Goal: Transaction & Acquisition: Purchase product/service

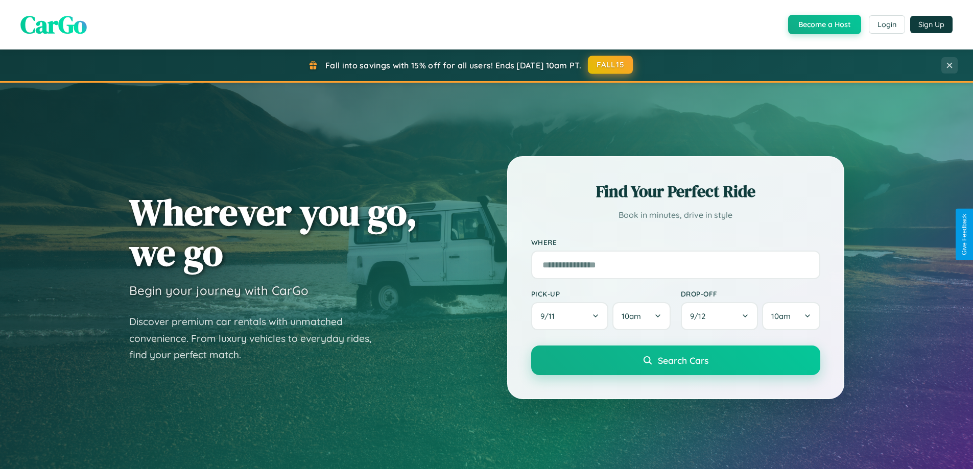
click at [611, 65] on button "FALL15" at bounding box center [610, 65] width 45 height 18
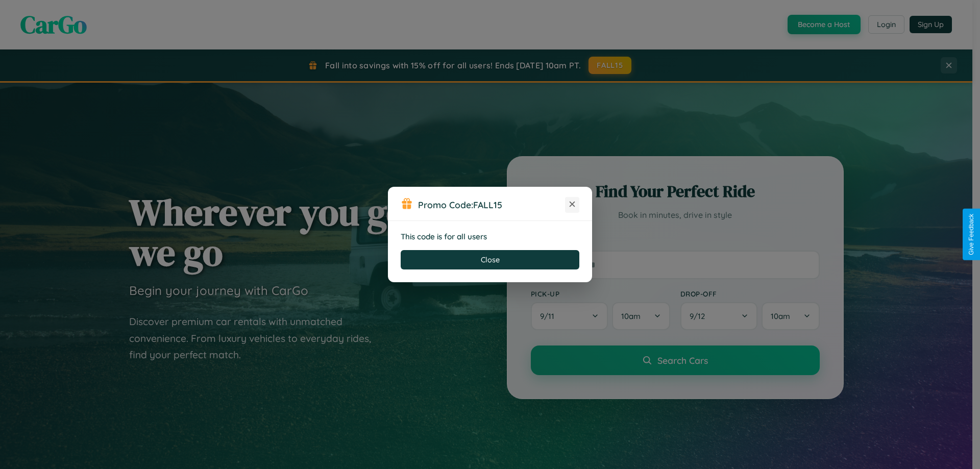
click at [572, 205] on icon at bounding box center [572, 204] width 10 height 10
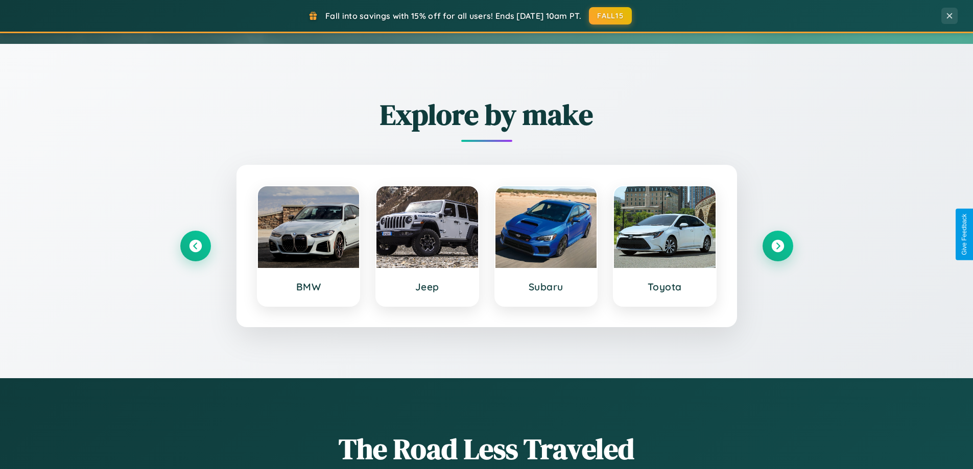
scroll to position [440, 0]
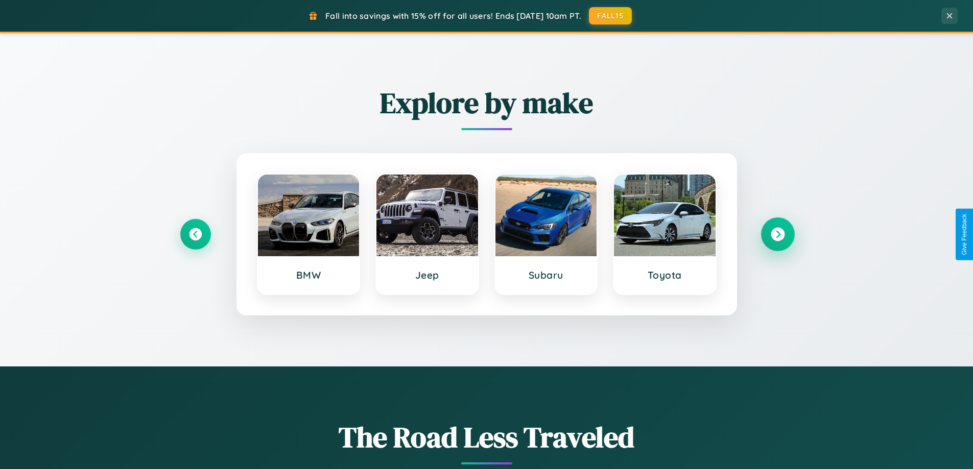
click at [777, 234] on icon at bounding box center [777, 235] width 14 height 14
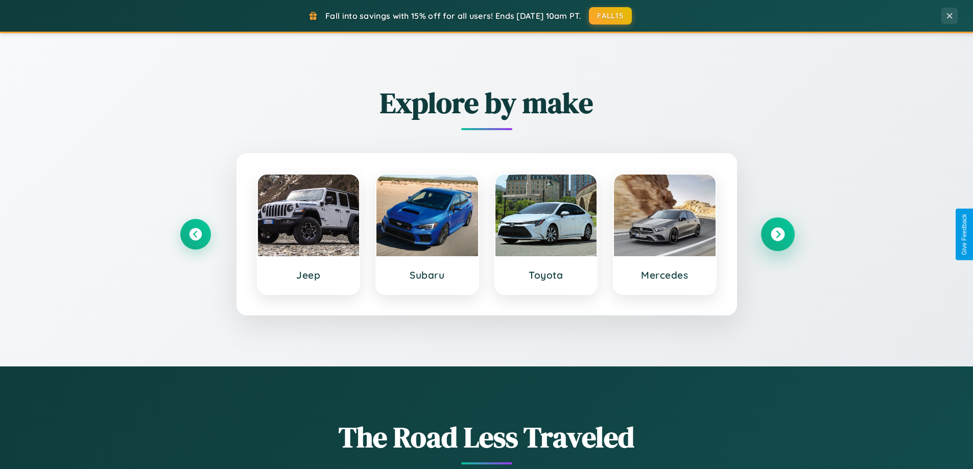
click at [777, 234] on icon at bounding box center [777, 235] width 14 height 14
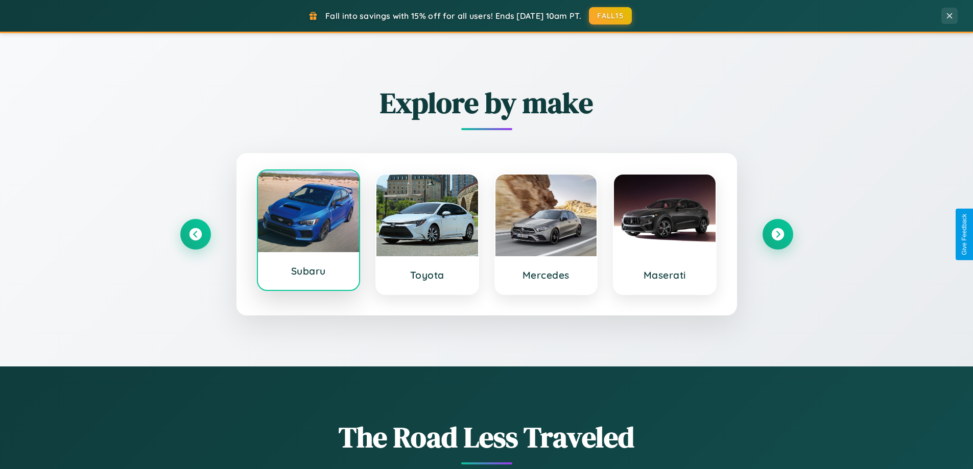
click at [308, 231] on div at bounding box center [309, 212] width 102 height 82
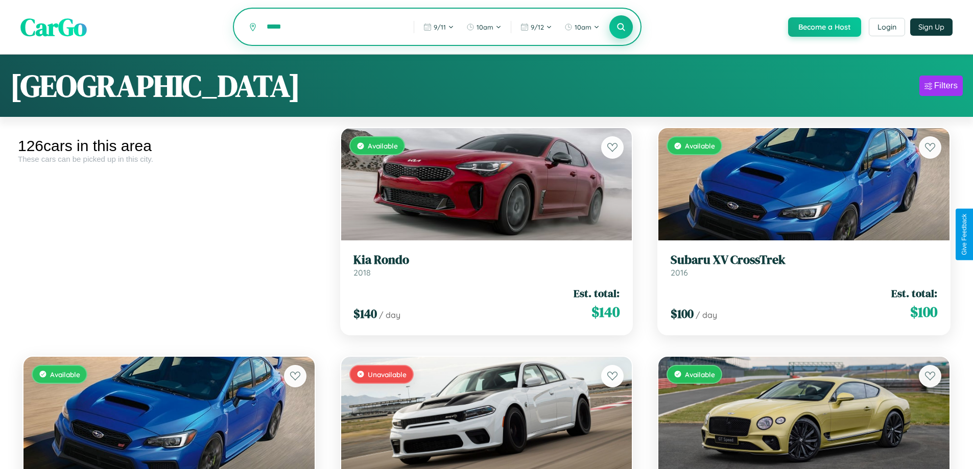
type input "*****"
click at [620, 28] on icon at bounding box center [621, 27] width 10 height 10
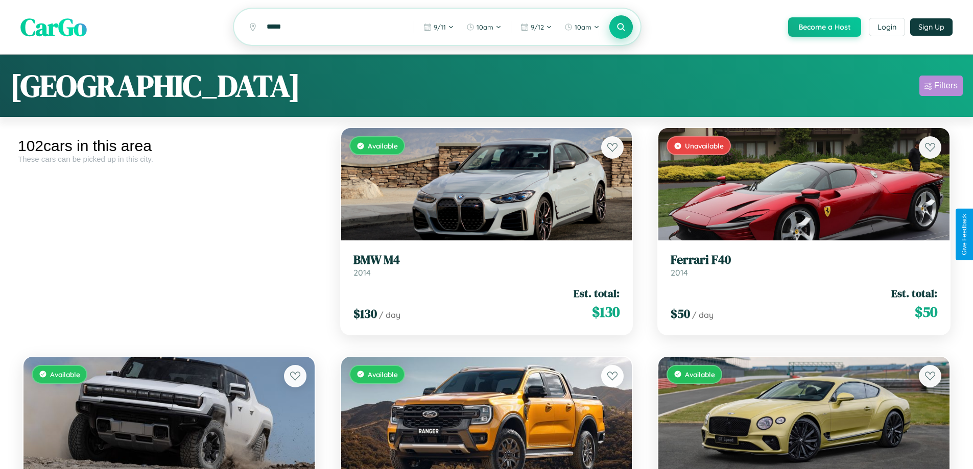
click at [940, 87] on div "Filters" at bounding box center [945, 86] width 23 height 10
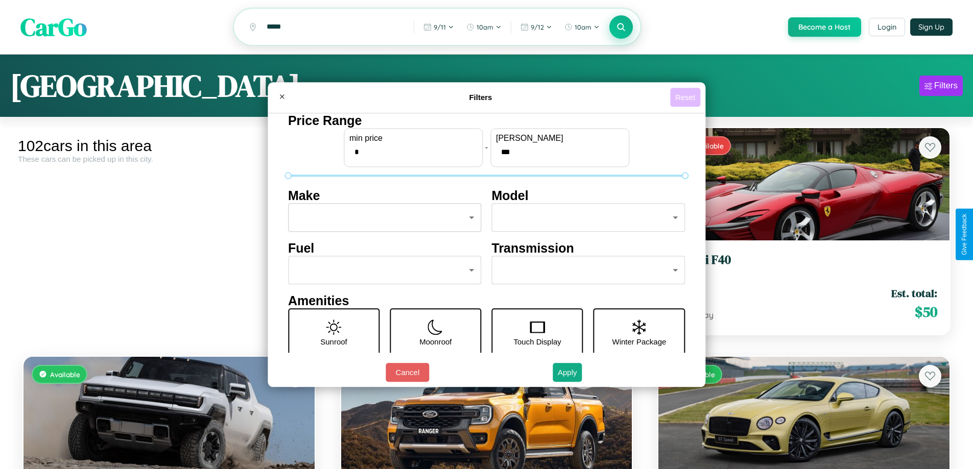
click at [686, 97] on button "Reset" at bounding box center [685, 97] width 30 height 19
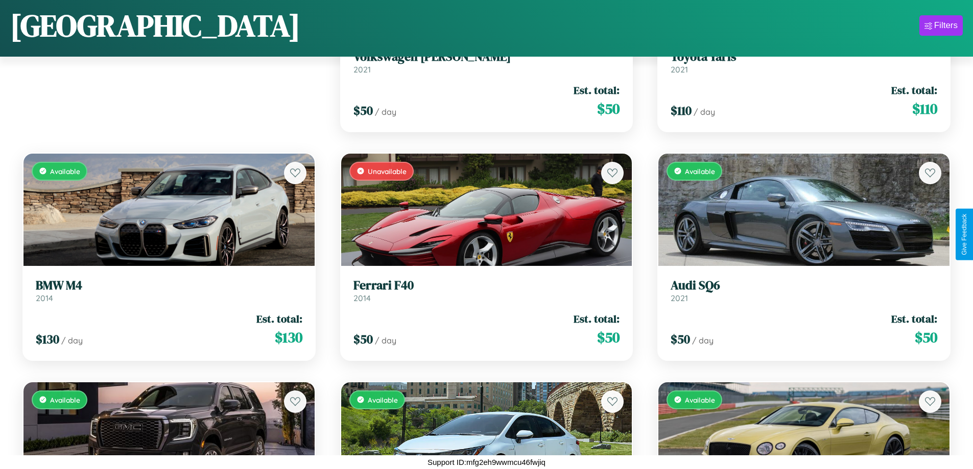
scroll to position [143, 0]
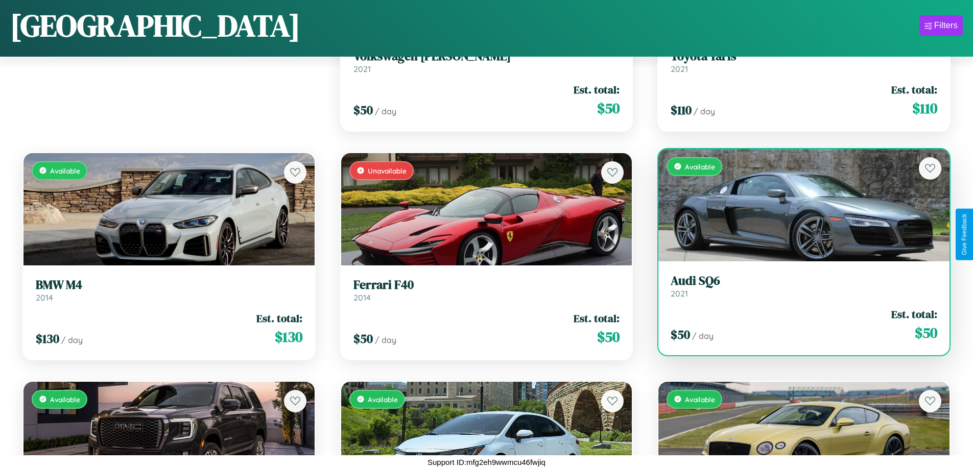
click at [797, 325] on div "$ 50 / day Est. total: $ 50" at bounding box center [803, 325] width 266 height 36
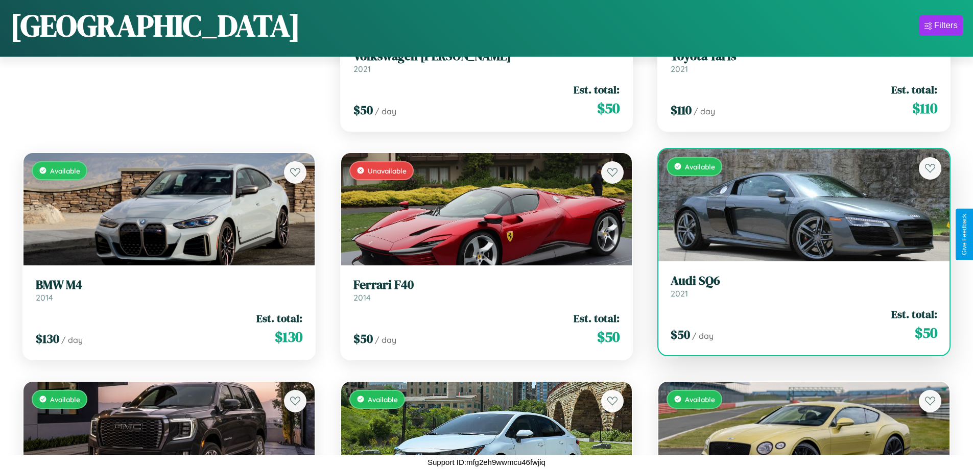
click at [797, 325] on div "$ 50 / day Est. total: $ 50" at bounding box center [803, 325] width 266 height 36
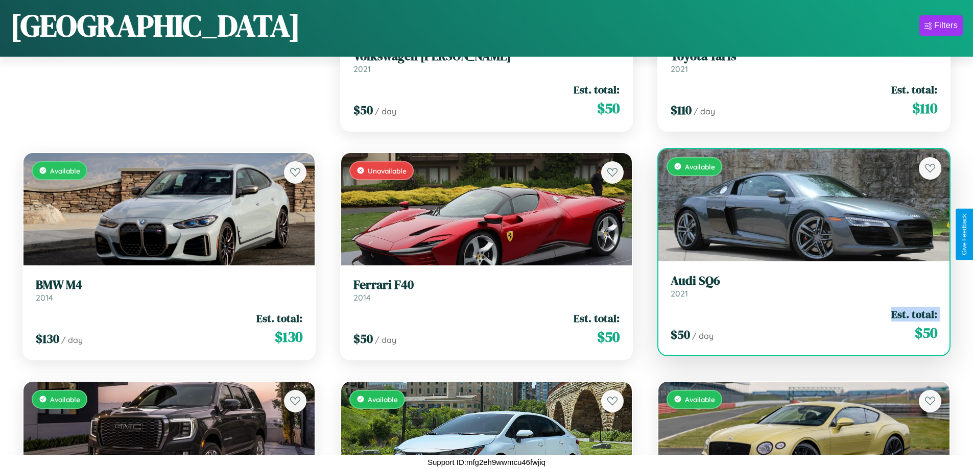
click at [797, 325] on div "$ 50 / day Est. total: $ 50" at bounding box center [803, 325] width 266 height 36
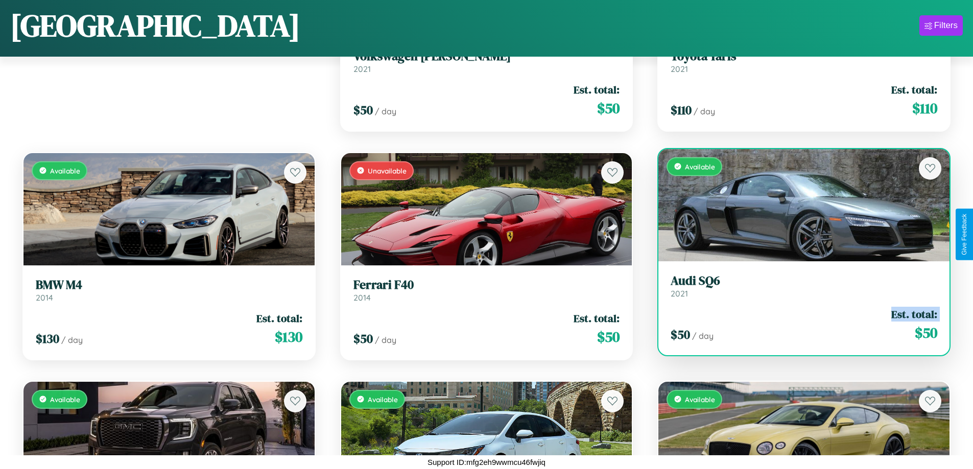
click at [797, 325] on div "$ 50 / day Est. total: $ 50" at bounding box center [803, 325] width 266 height 36
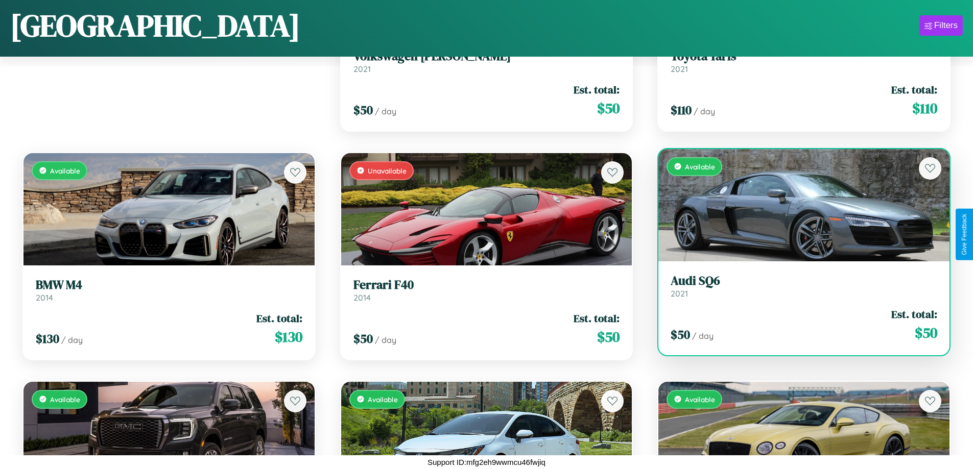
click at [797, 325] on div "$ 50 / day Est. total: $ 50" at bounding box center [803, 325] width 266 height 36
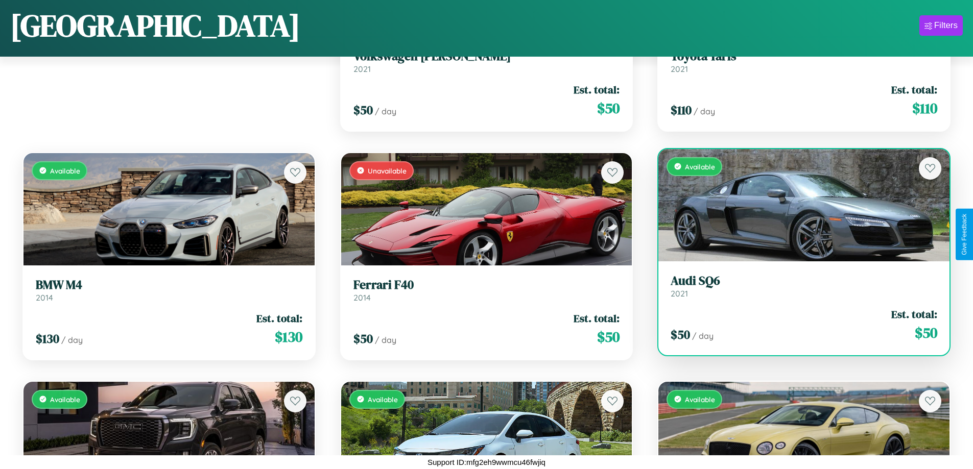
click at [797, 286] on h3 "Audi SQ6" at bounding box center [803, 281] width 266 height 15
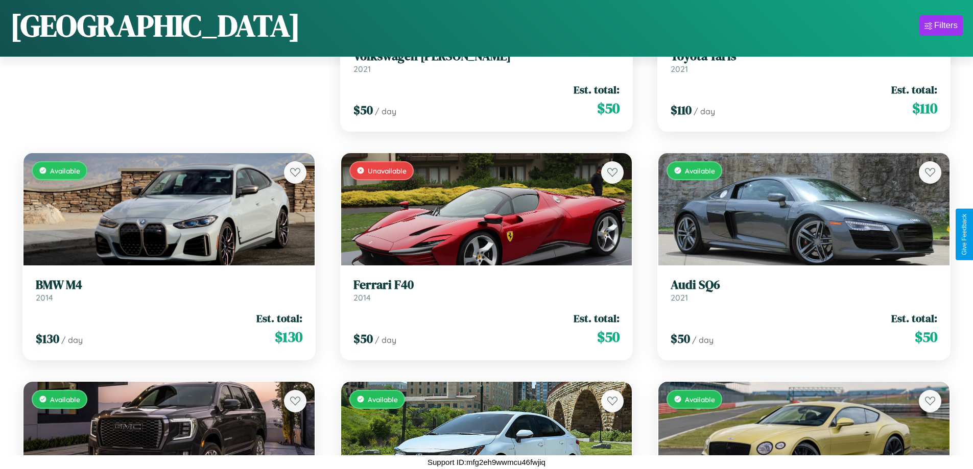
scroll to position [3115, 0]
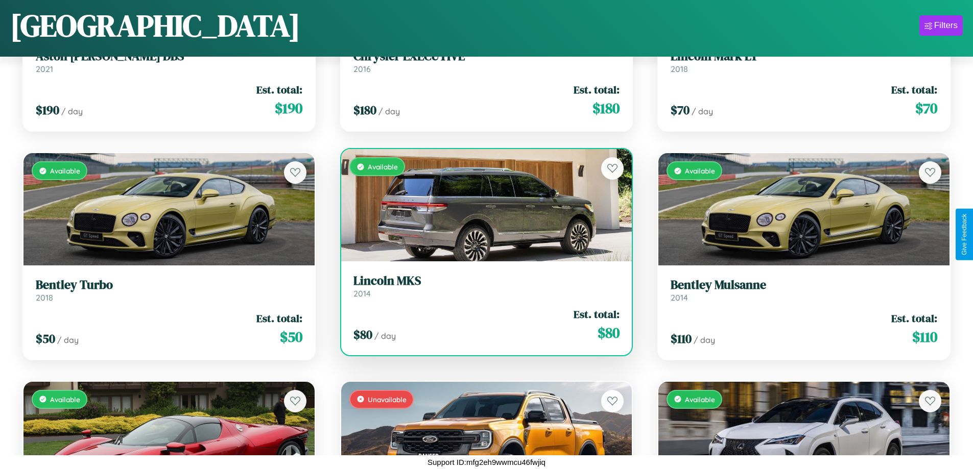
click at [482, 325] on div "$ 80 / day Est. total: $ 80" at bounding box center [486, 325] width 266 height 36
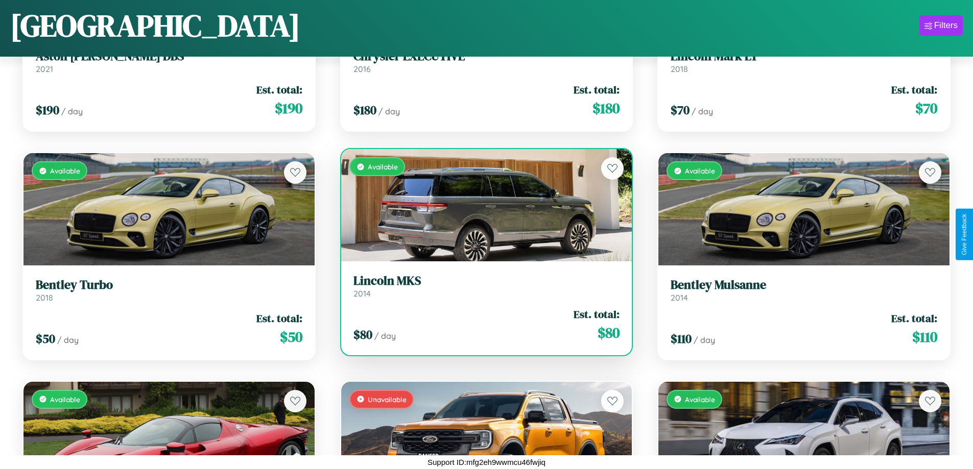
click at [482, 325] on div "$ 80 / day Est. total: $ 80" at bounding box center [486, 325] width 266 height 36
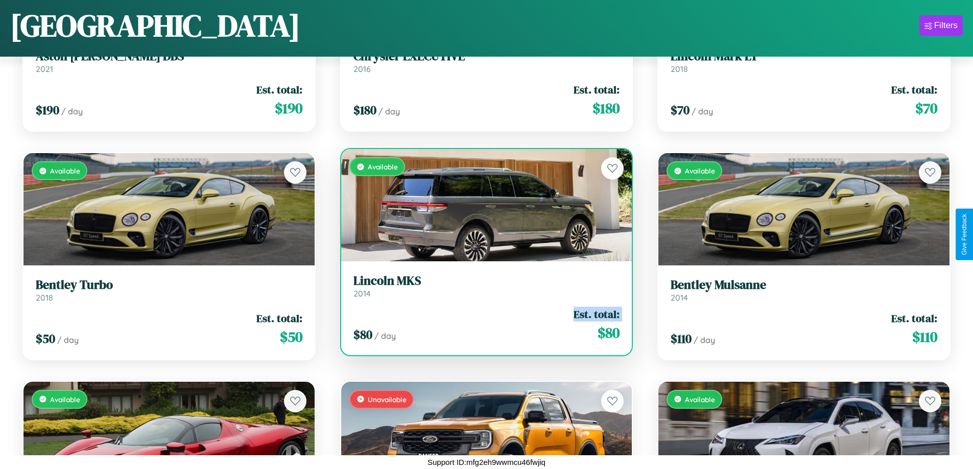
click at [482, 325] on div "$ 80 / day Est. total: $ 80" at bounding box center [486, 325] width 266 height 36
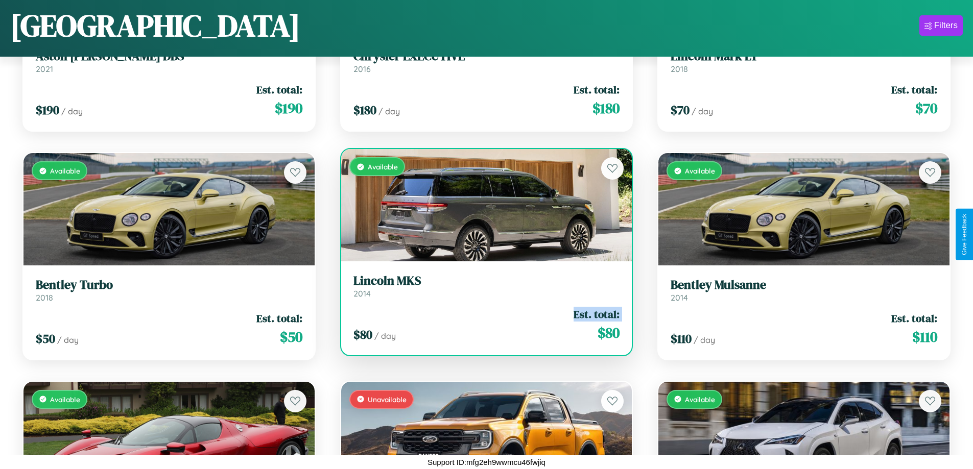
click at [482, 325] on div "$ 80 / day Est. total: $ 80" at bounding box center [486, 325] width 266 height 36
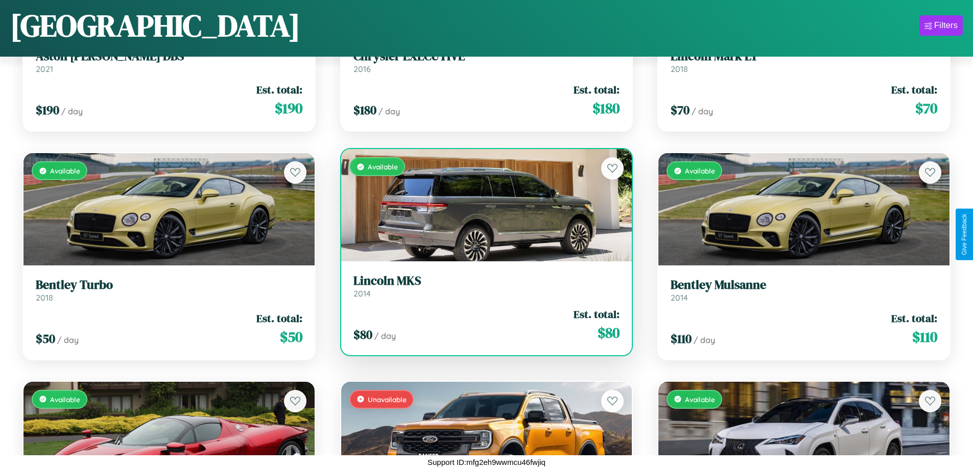
click at [482, 325] on div "$ 80 / day Est. total: $ 80" at bounding box center [486, 325] width 266 height 36
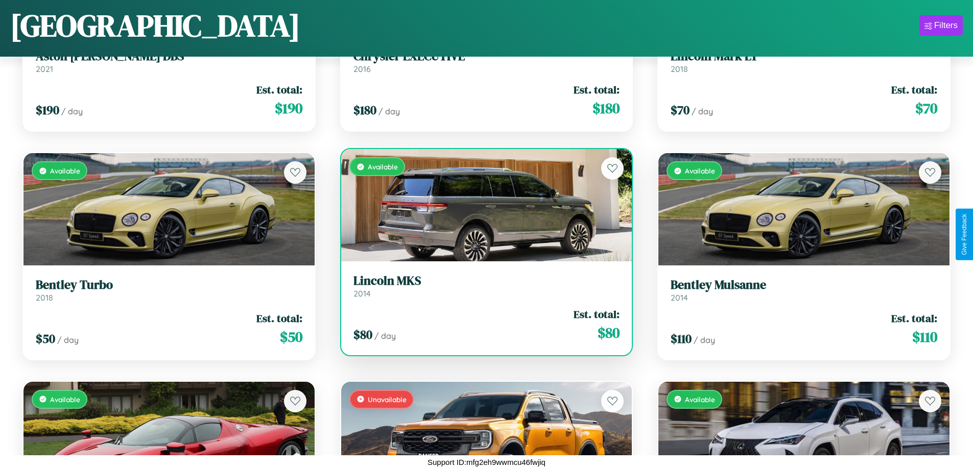
click at [482, 286] on h3 "Lincoln MKS" at bounding box center [486, 281] width 266 height 15
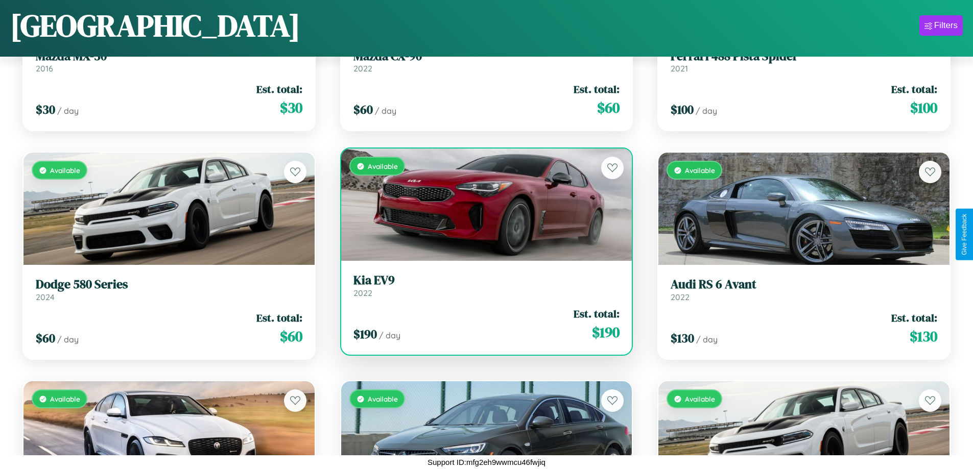
click at [482, 285] on h3 "Kia EV9" at bounding box center [486, 280] width 266 height 15
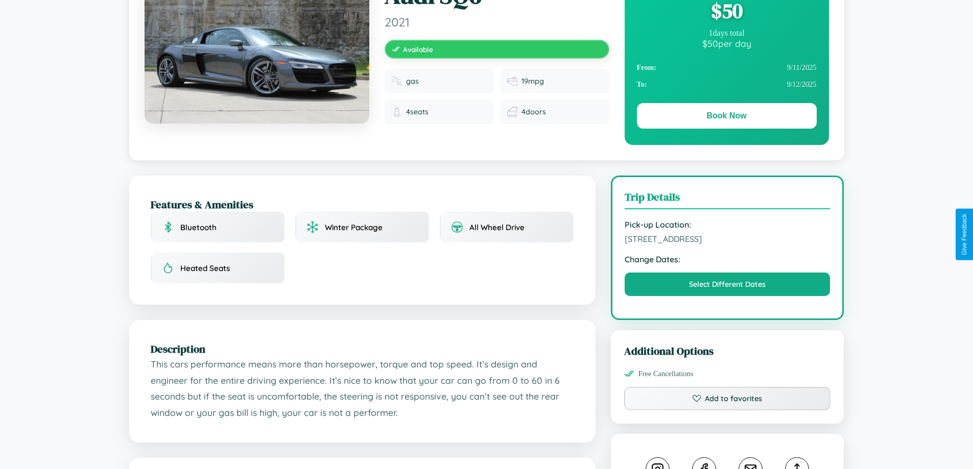
scroll to position [105, 0]
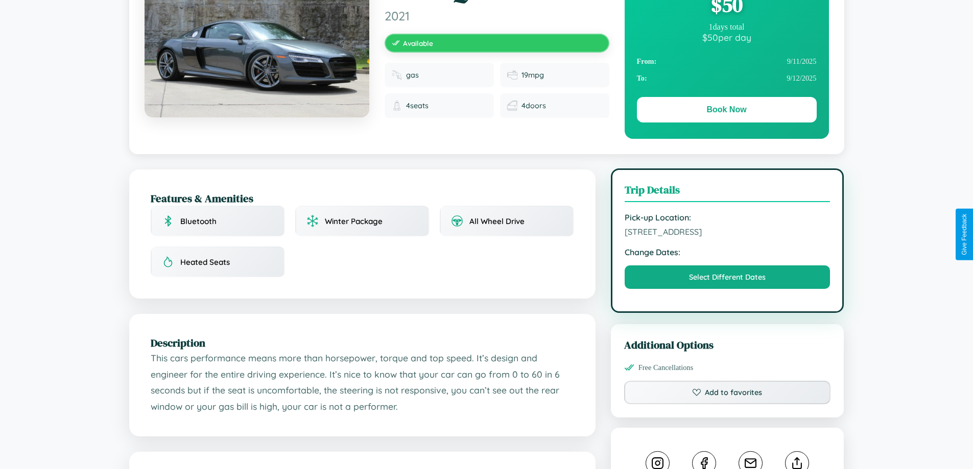
click at [727, 234] on span "[STREET_ADDRESS]" at bounding box center [727, 232] width 206 height 10
click at [727, 233] on span "[STREET_ADDRESS]" at bounding box center [727, 232] width 206 height 10
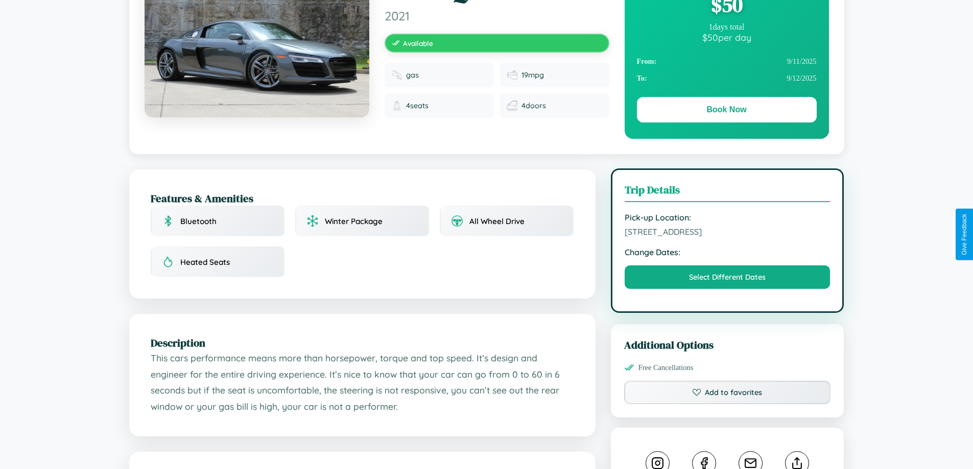
click at [727, 233] on span "[STREET_ADDRESS]" at bounding box center [727, 232] width 206 height 10
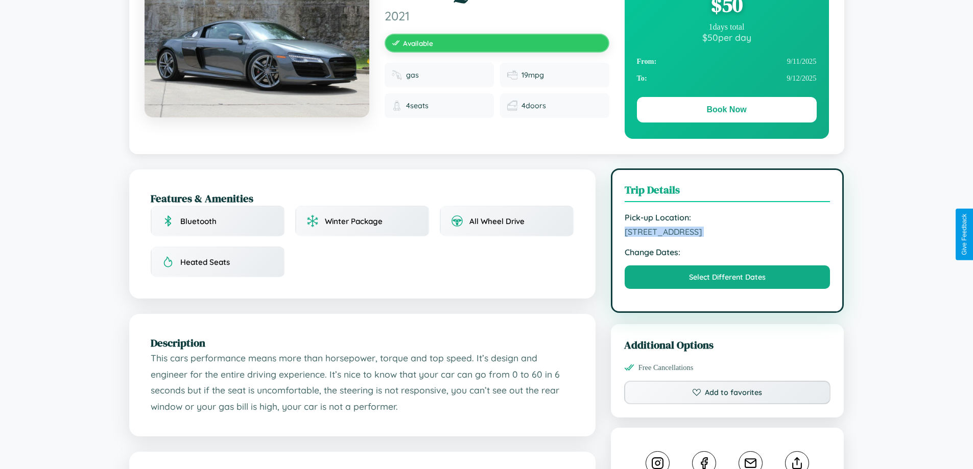
click at [727, 233] on span "[STREET_ADDRESS]" at bounding box center [727, 232] width 206 height 10
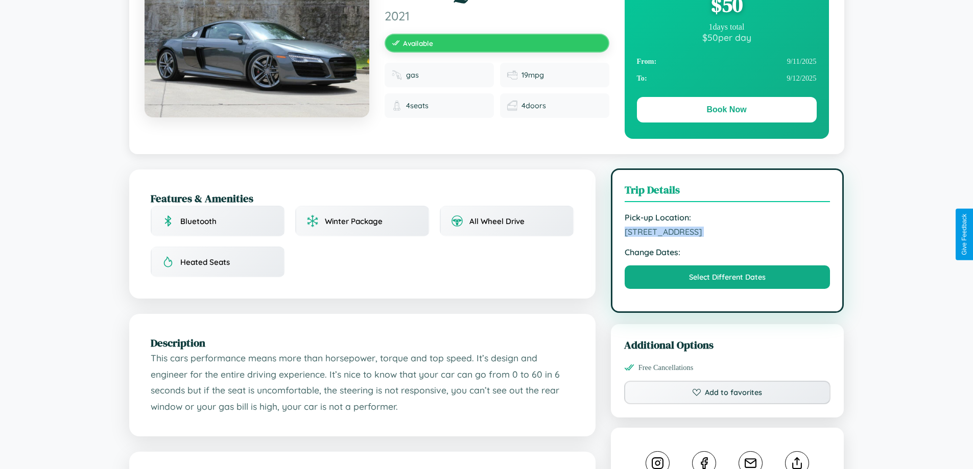
click at [727, 233] on span "[STREET_ADDRESS]" at bounding box center [727, 232] width 206 height 10
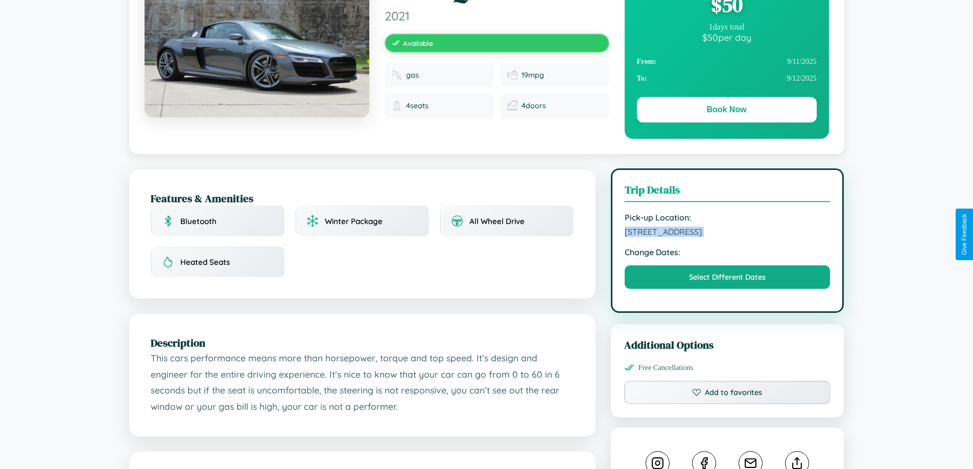
click at [727, 233] on span "[STREET_ADDRESS]" at bounding box center [727, 232] width 206 height 10
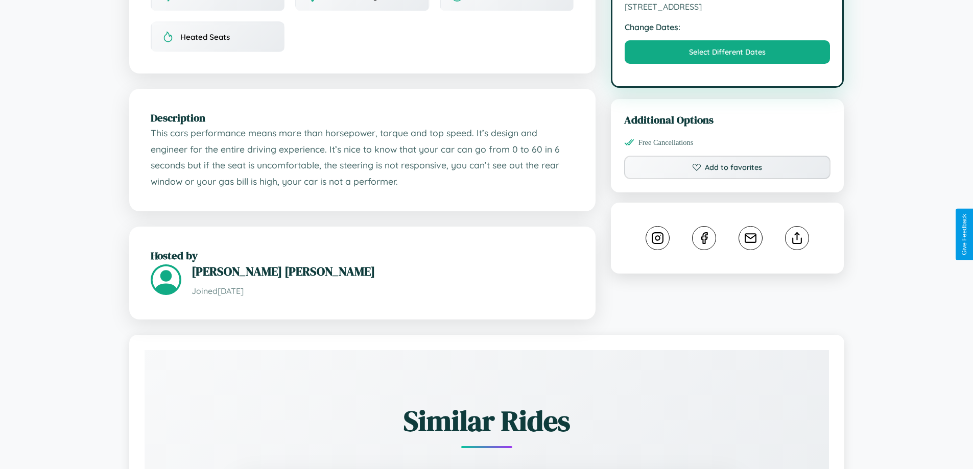
scroll to position [335, 0]
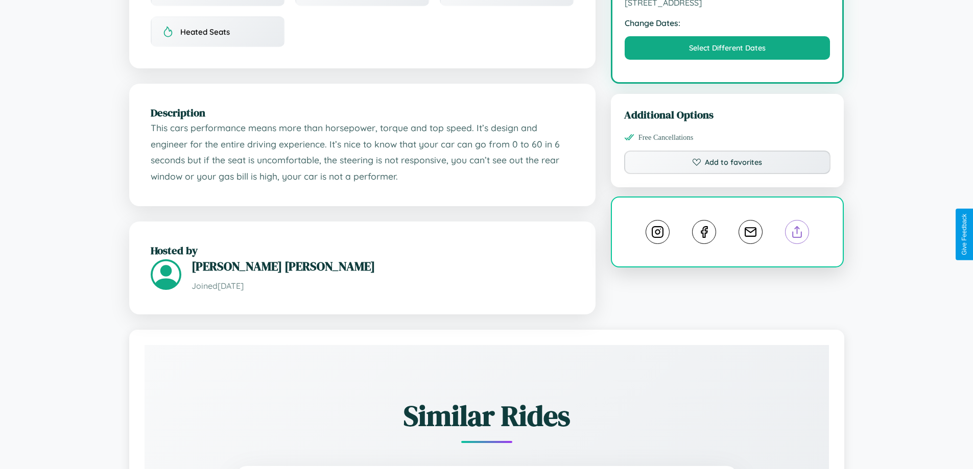
click at [797, 233] on line at bounding box center [797, 230] width 0 height 7
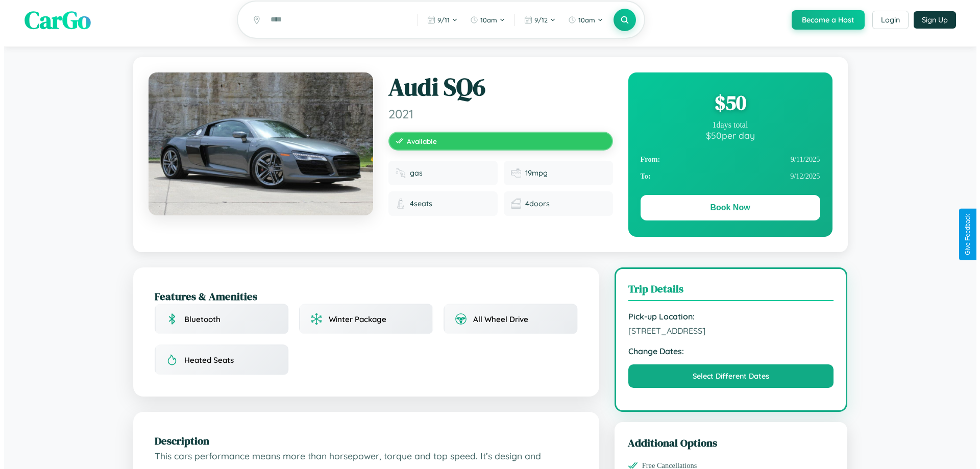
scroll to position [0, 0]
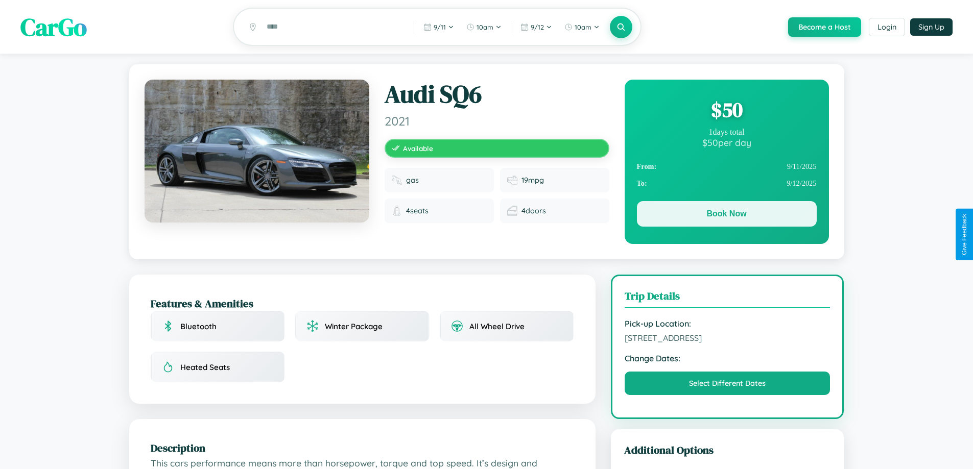
click at [726, 215] on button "Book Now" at bounding box center [727, 214] width 180 height 26
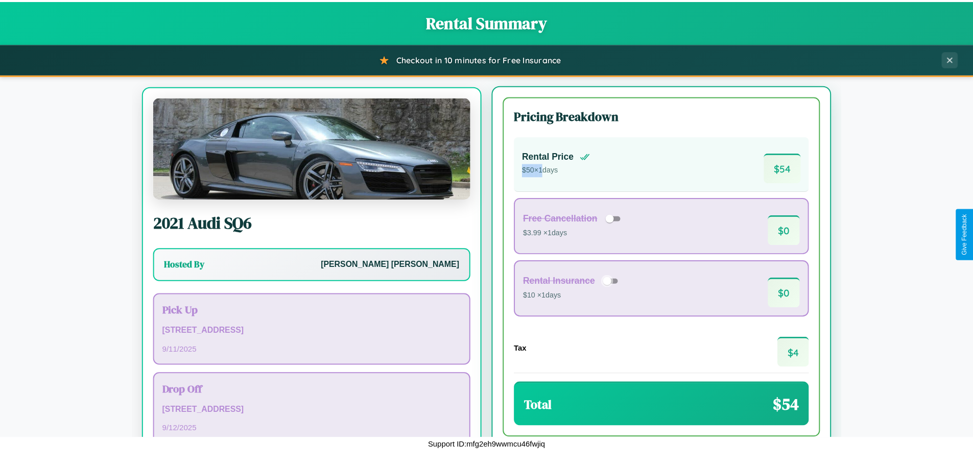
scroll to position [47, 0]
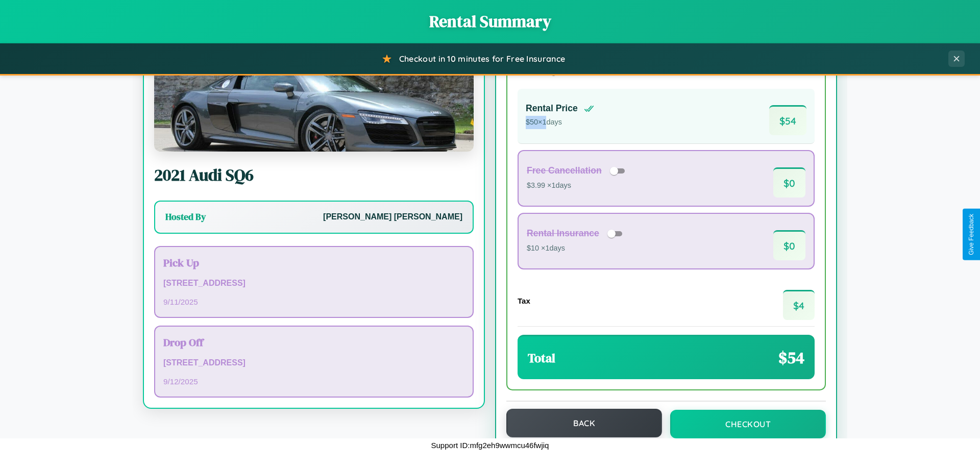
click at [579, 423] on button "Back" at bounding box center [584, 423] width 156 height 29
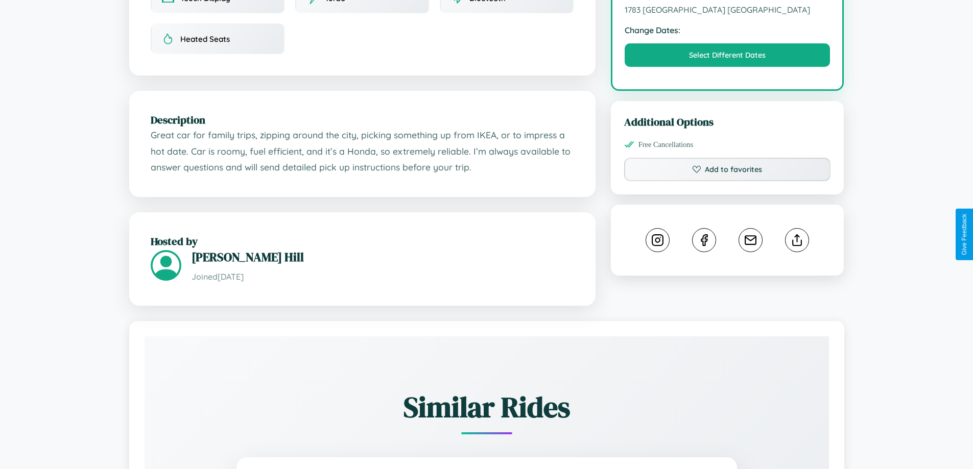
scroll to position [335, 0]
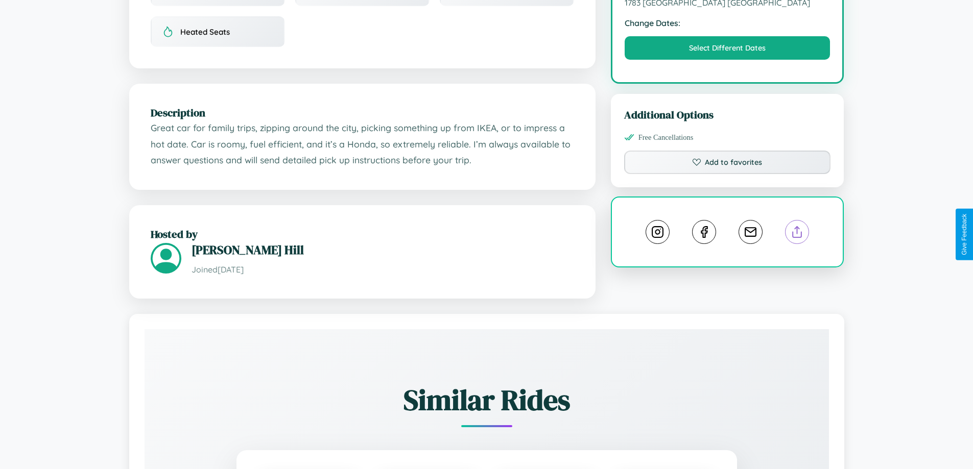
click at [797, 234] on line at bounding box center [797, 230] width 0 height 7
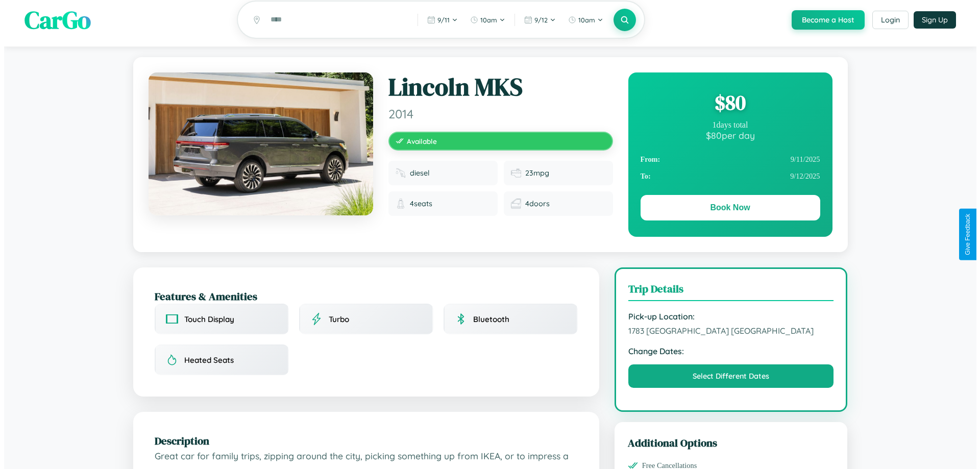
scroll to position [0, 0]
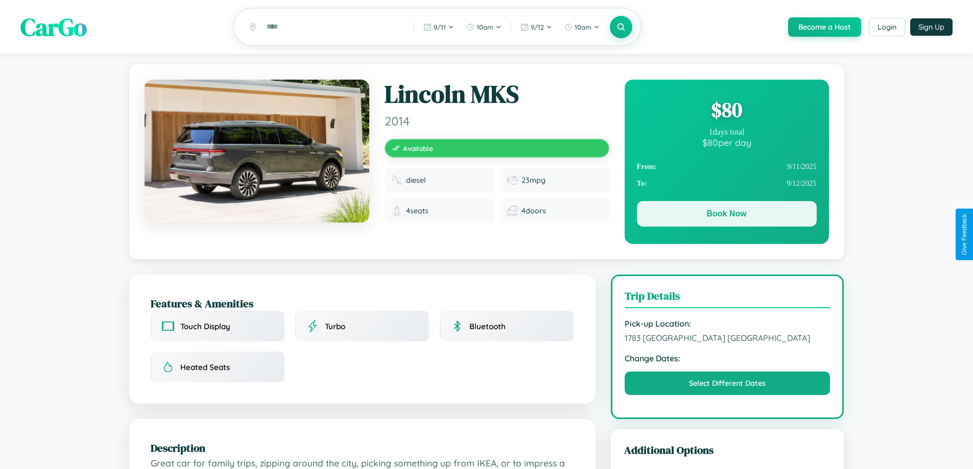
click at [726, 216] on button "Book Now" at bounding box center [727, 214] width 180 height 26
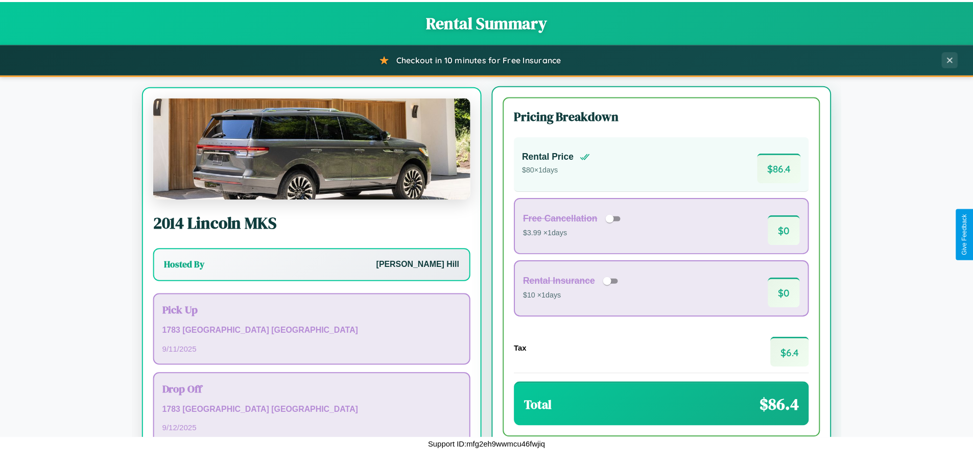
scroll to position [47, 0]
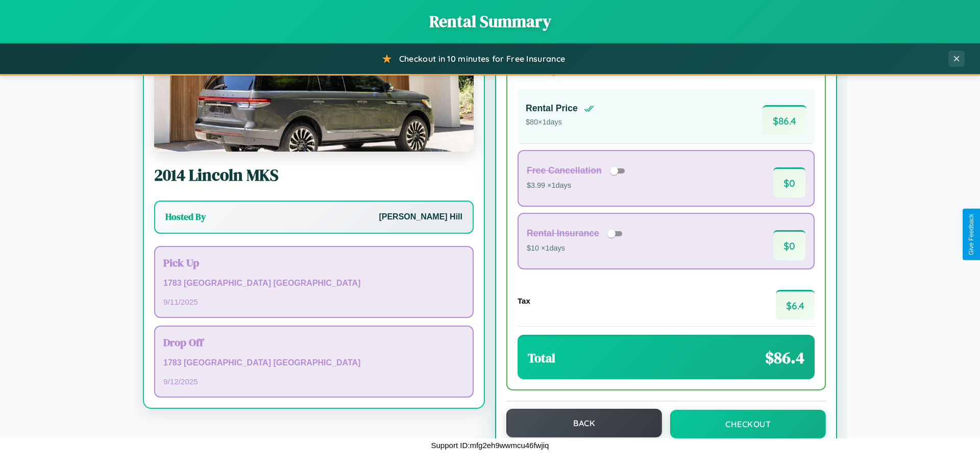
click at [579, 423] on button "Back" at bounding box center [584, 423] width 156 height 29
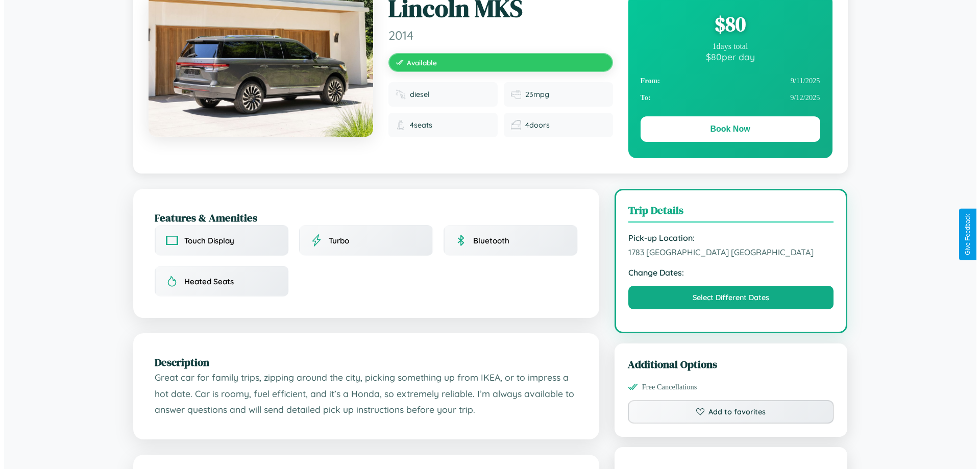
scroll to position [265, 0]
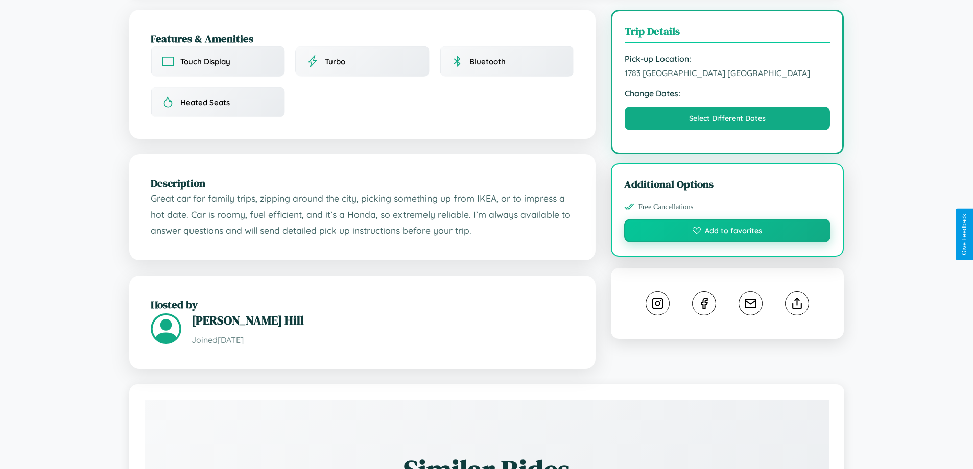
click at [727, 232] on button "Add to favorites" at bounding box center [727, 230] width 207 height 23
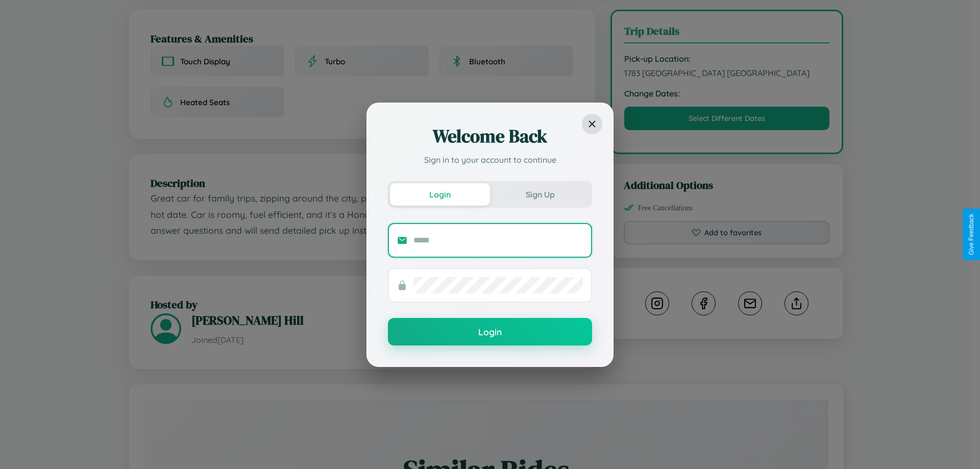
click at [498, 240] on input "text" at bounding box center [498, 240] width 169 height 16
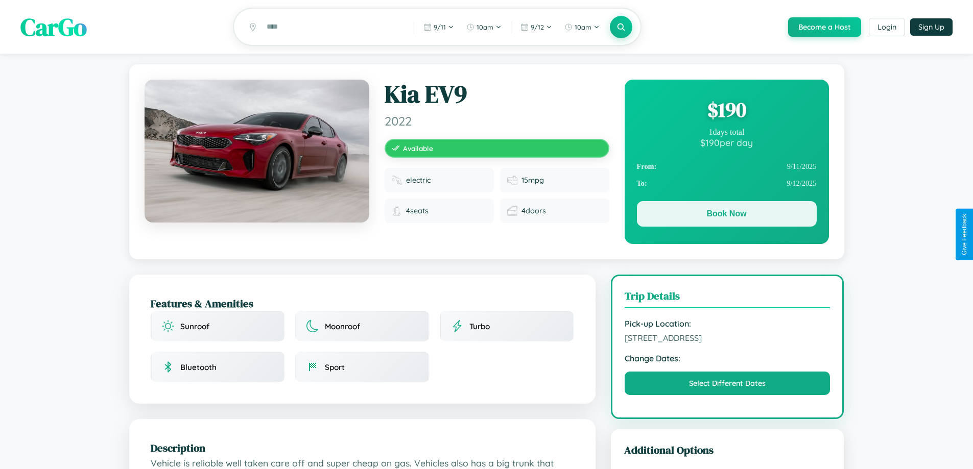
click at [726, 215] on button "Book Now" at bounding box center [727, 214] width 180 height 26
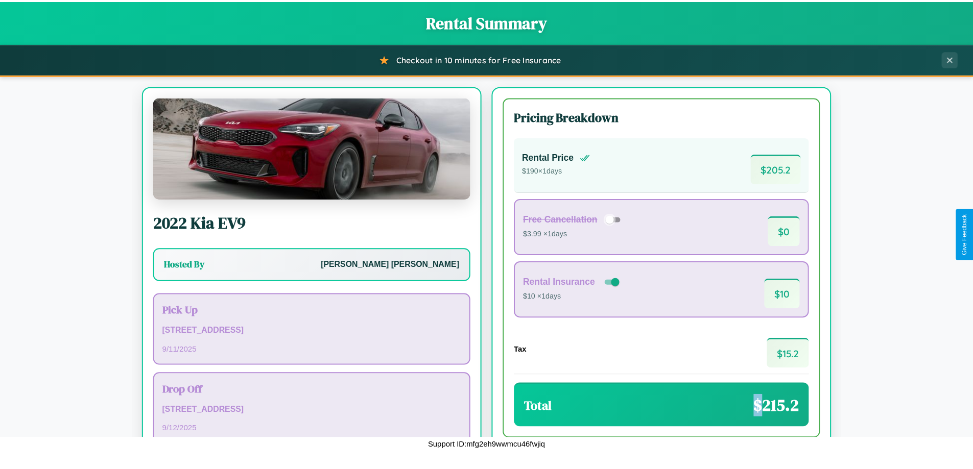
scroll to position [70, 0]
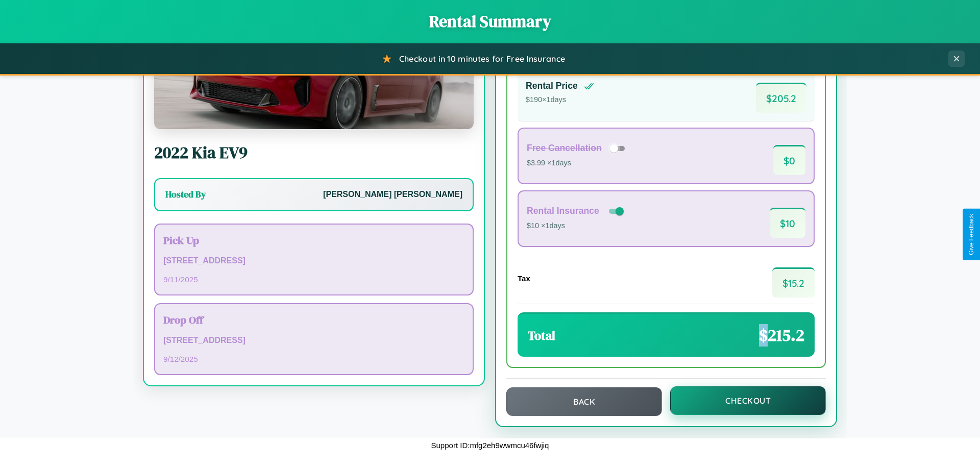
click at [741, 401] on button "Checkout" at bounding box center [748, 400] width 156 height 29
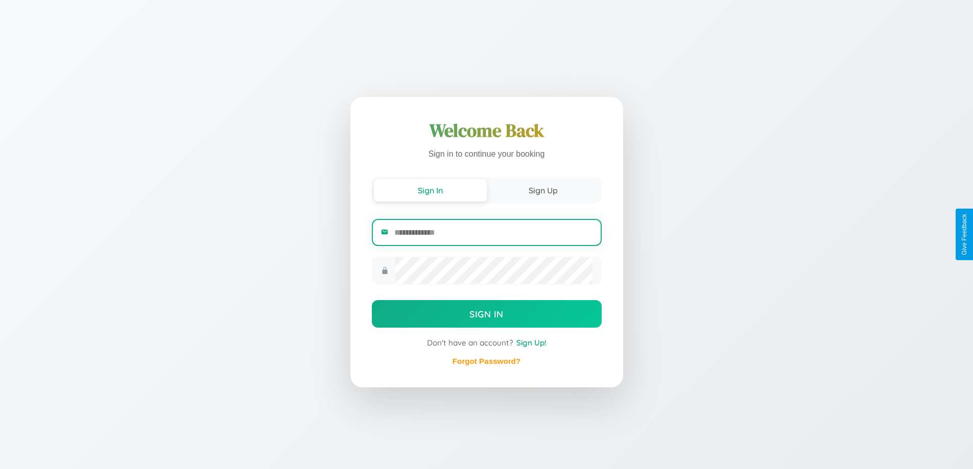
click at [493, 234] on input "email" at bounding box center [493, 232] width 198 height 25
type input "**********"
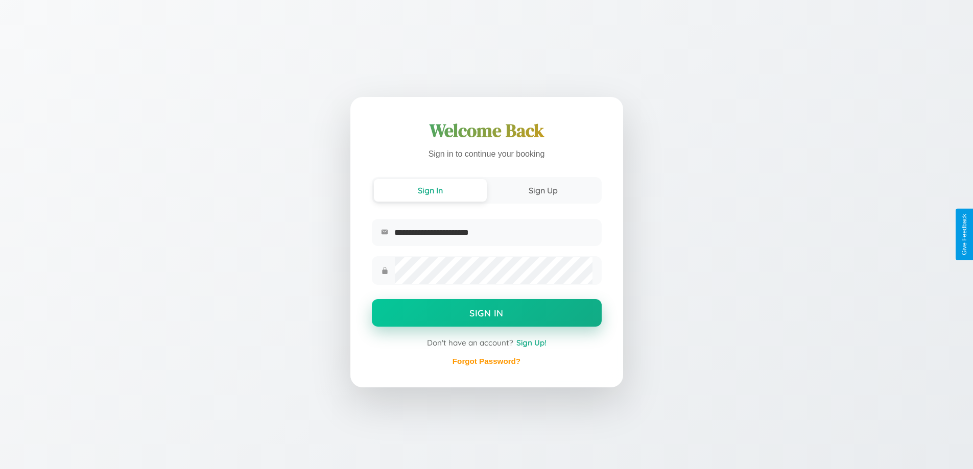
click at [486, 314] on button "Sign In" at bounding box center [487, 313] width 230 height 28
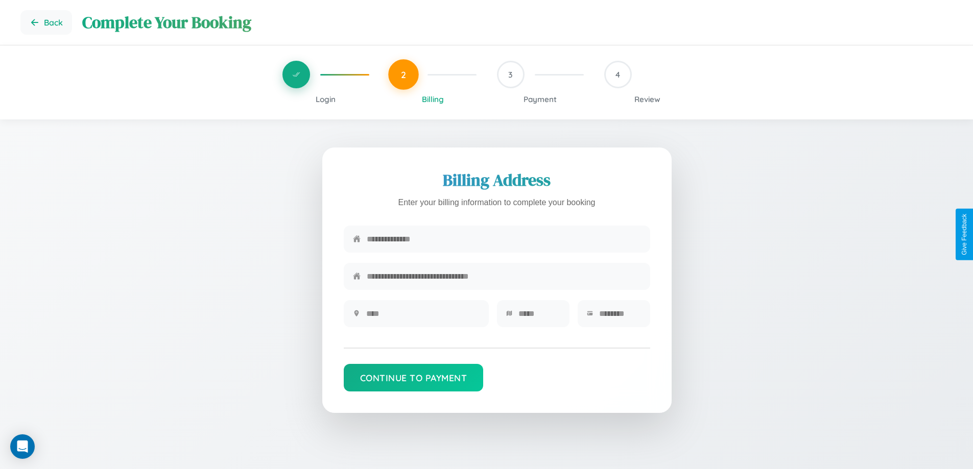
click at [503, 239] on input "text" at bounding box center [504, 239] width 274 height 25
type input "**********"
click at [422, 317] on input "text" at bounding box center [422, 313] width 113 height 25
type input "********"
click at [539, 317] on input "text" at bounding box center [539, 313] width 42 height 25
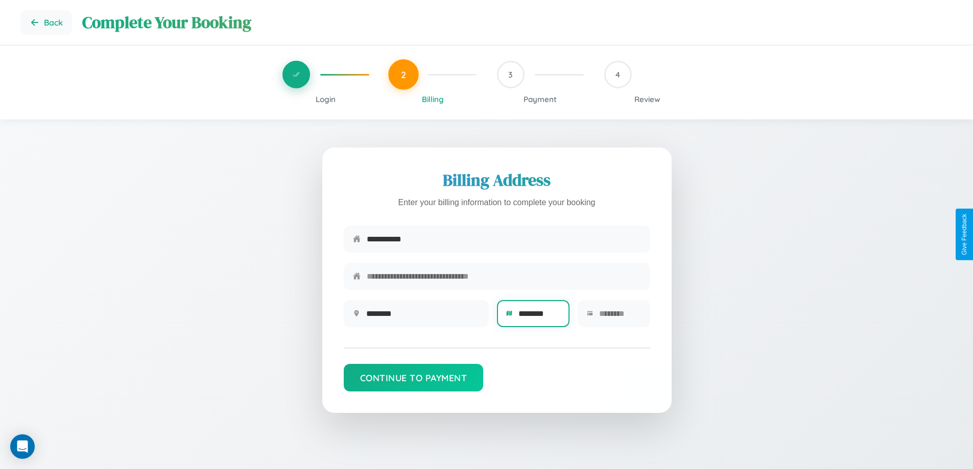
type input "********"
click at [619, 317] on input "text" at bounding box center [620, 313] width 42 height 25
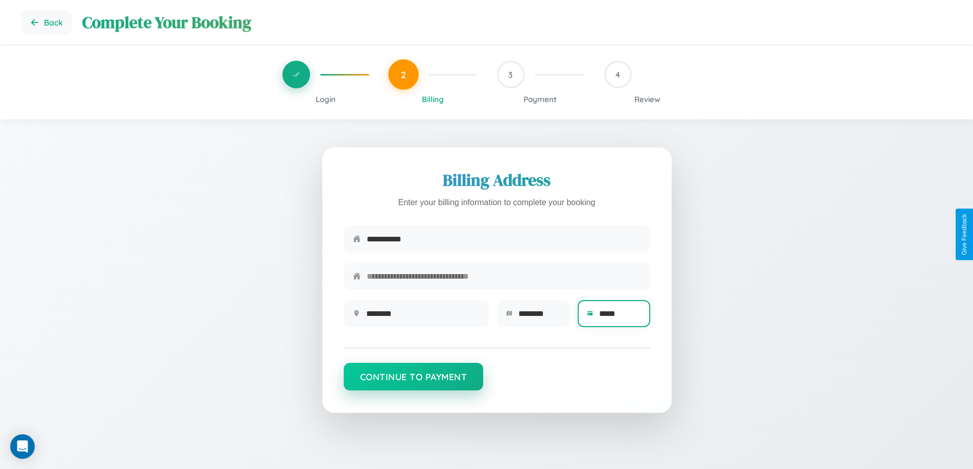
type input "*****"
click at [413, 381] on button "Continue to Payment" at bounding box center [414, 377] width 140 height 28
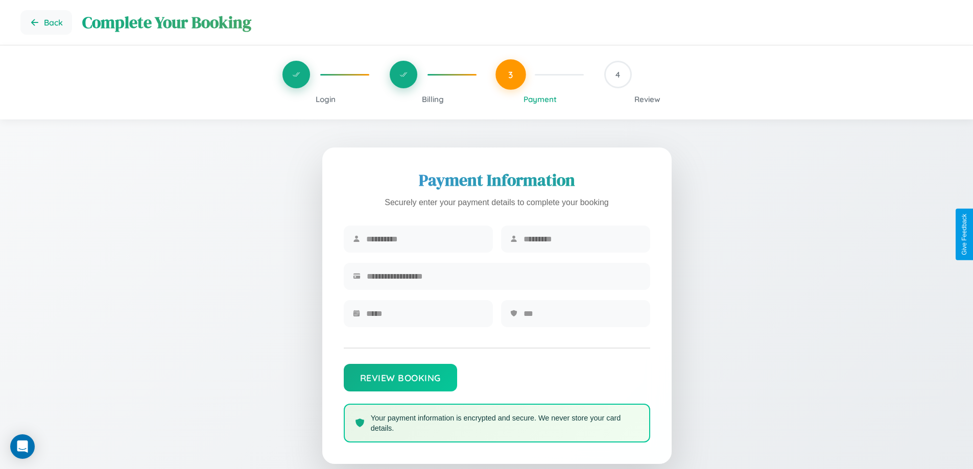
click at [424, 239] on input "text" at bounding box center [424, 239] width 117 height 25
type input "********"
click at [581, 239] on input "text" at bounding box center [581, 239] width 117 height 25
type input "********"
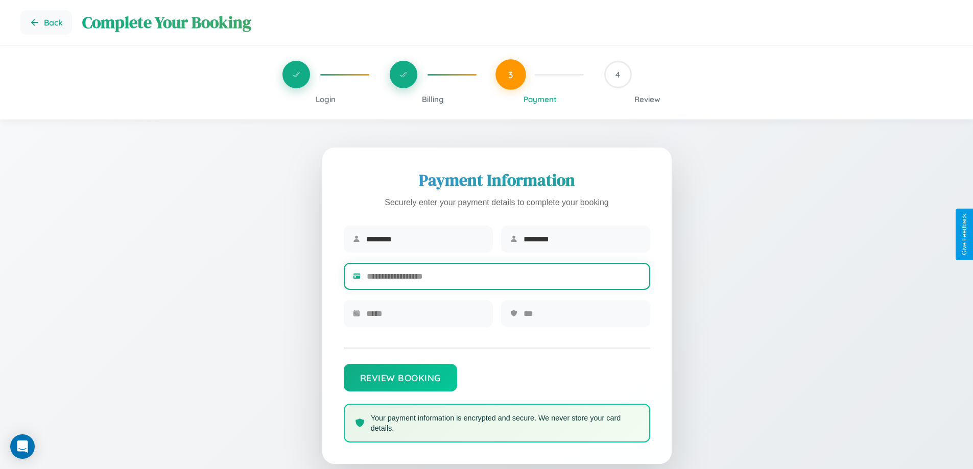
click at [503, 278] on input "text" at bounding box center [504, 276] width 274 height 25
type input "**********"
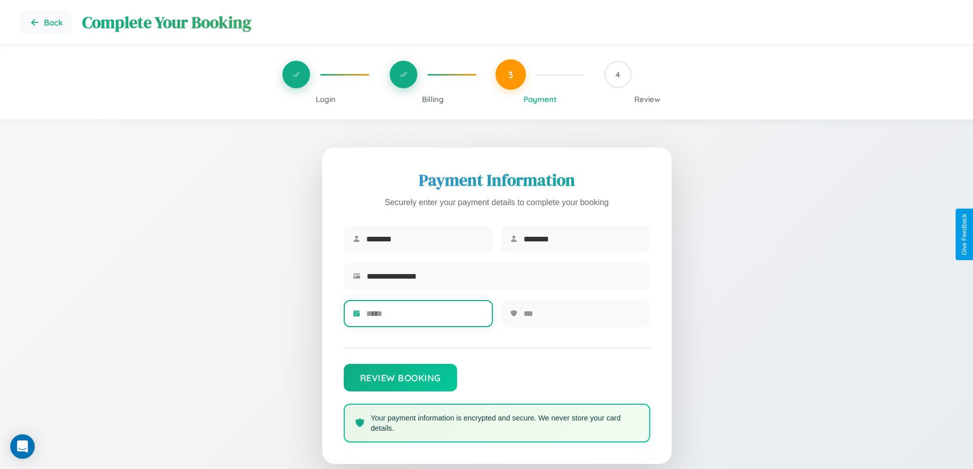
click at [424, 317] on input "text" at bounding box center [424, 313] width 117 height 25
type input "*****"
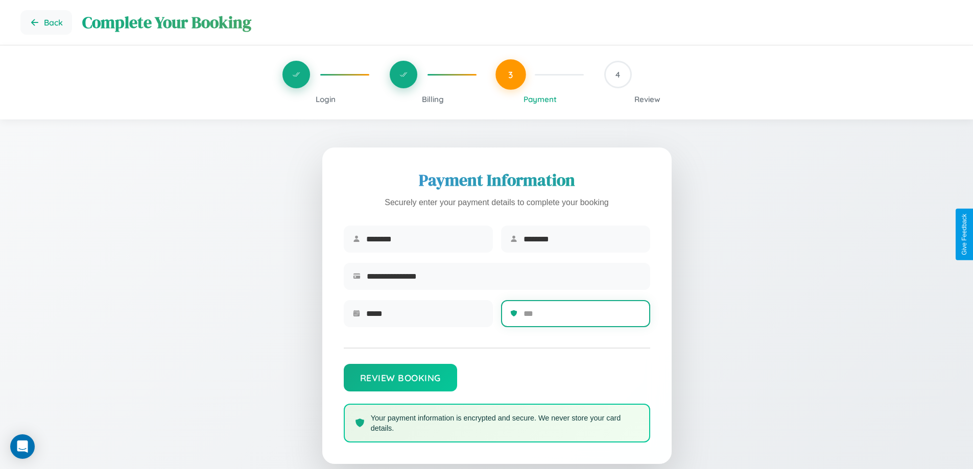
click at [581, 317] on input "text" at bounding box center [581, 313] width 117 height 25
type input "***"
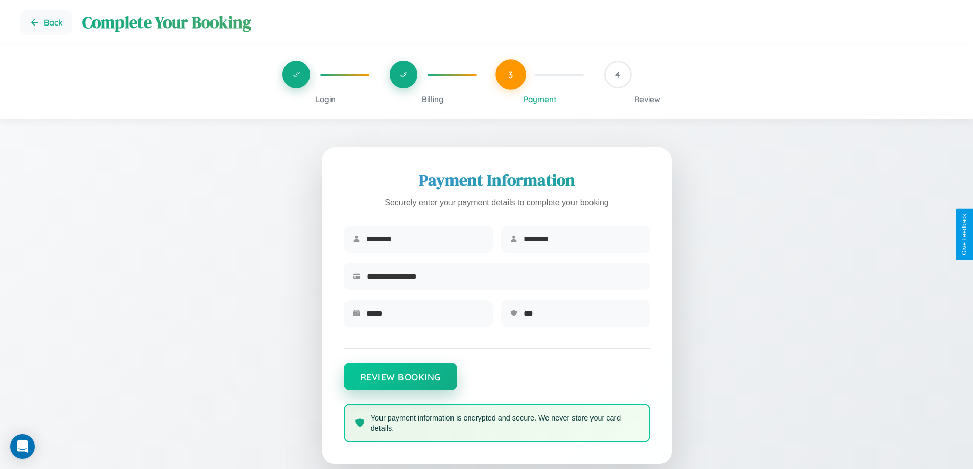
click at [400, 382] on button "Review Booking" at bounding box center [400, 377] width 113 height 28
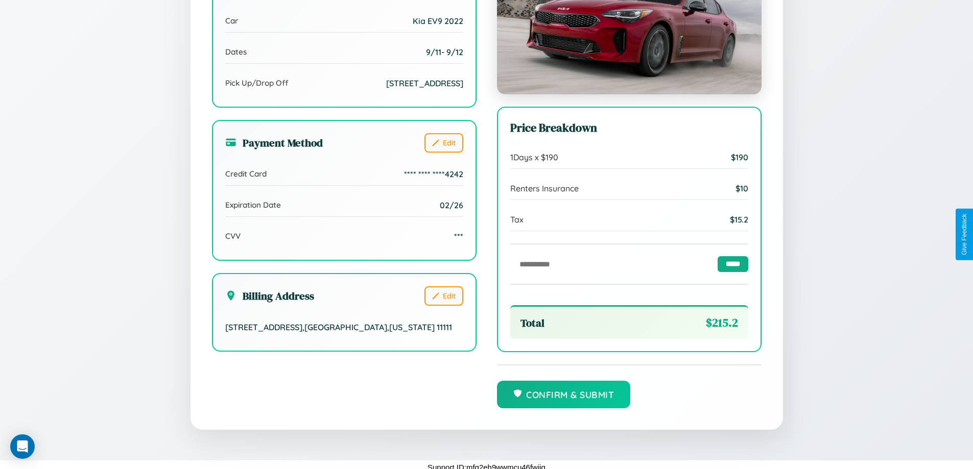
scroll to position [281, 0]
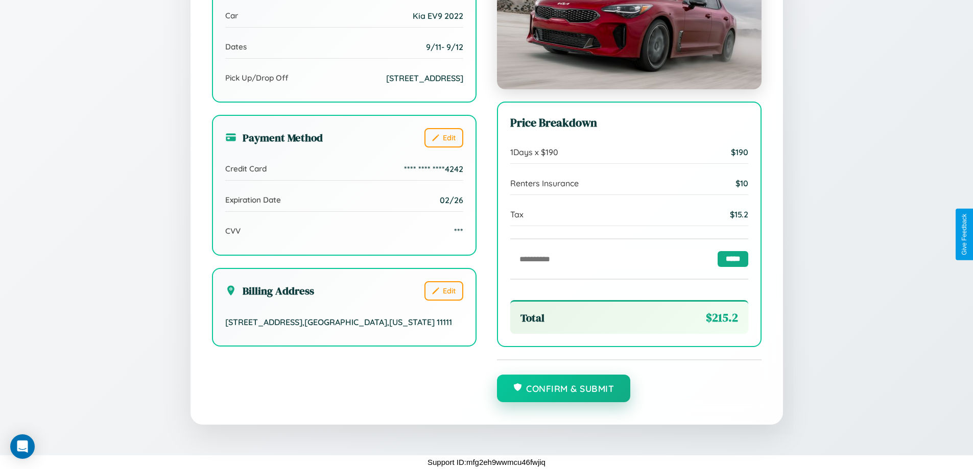
click at [563, 389] on button "Confirm & Submit" at bounding box center [564, 389] width 134 height 28
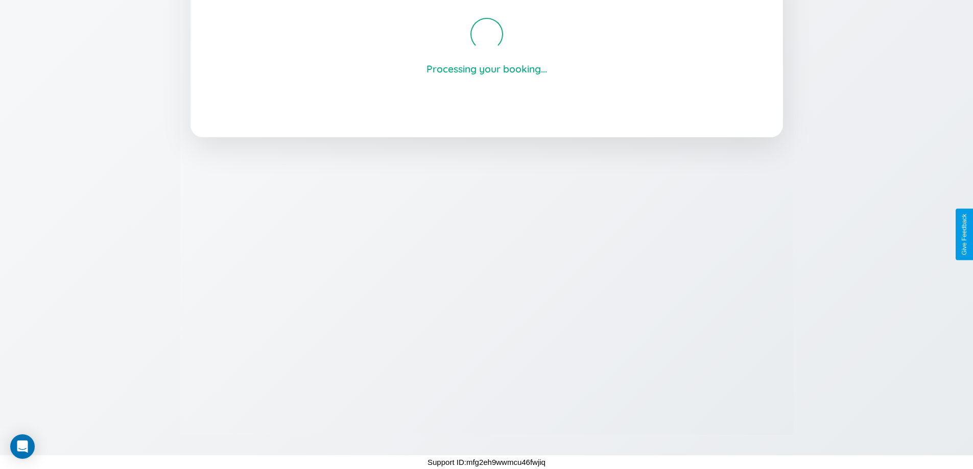
scroll to position [195, 0]
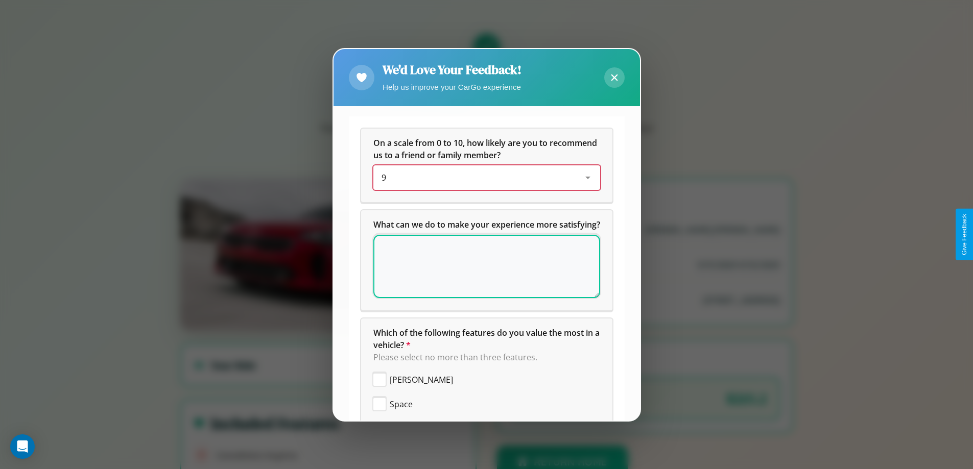
click at [482, 178] on div "9" at bounding box center [478, 178] width 194 height 12
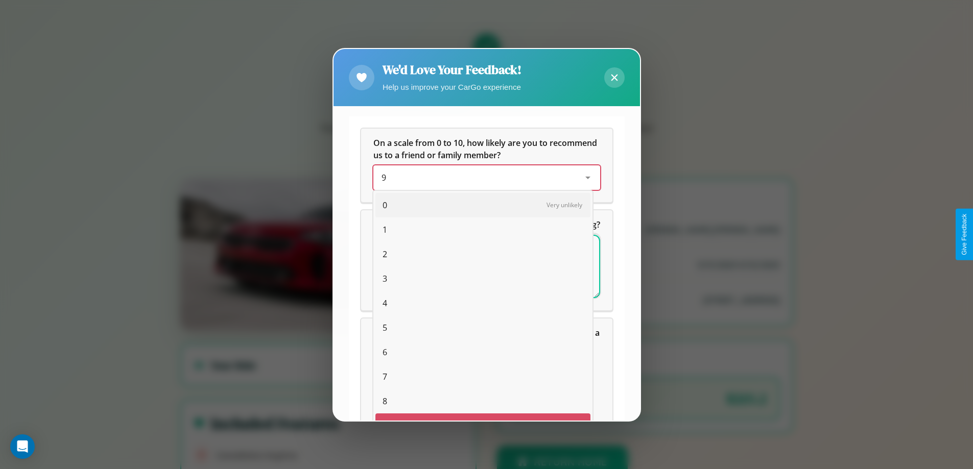
scroll to position [18, 42]
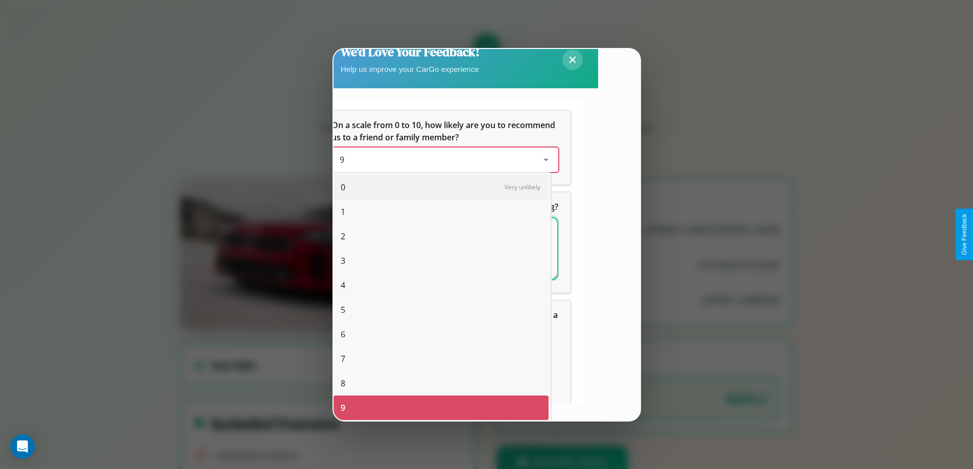
click at [345, 426] on span "10" at bounding box center [345, 432] width 9 height 12
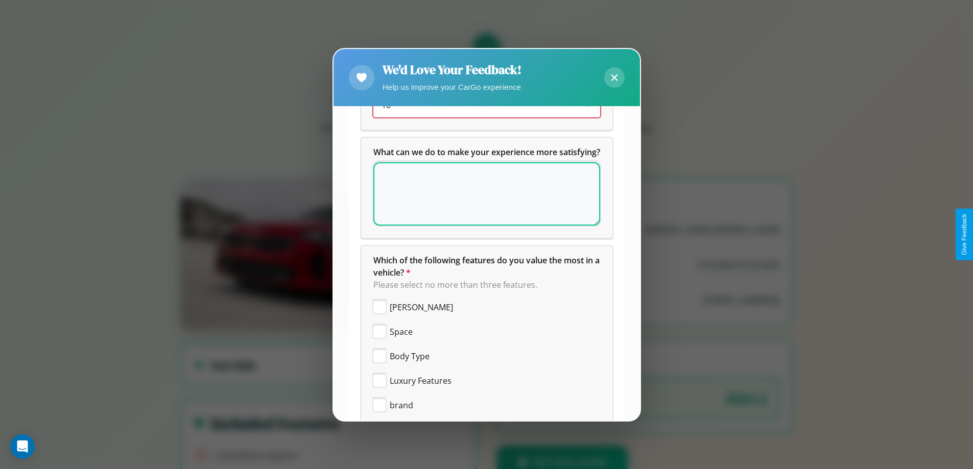
scroll to position [0, 0]
click at [482, 206] on textarea at bounding box center [486, 193] width 227 height 63
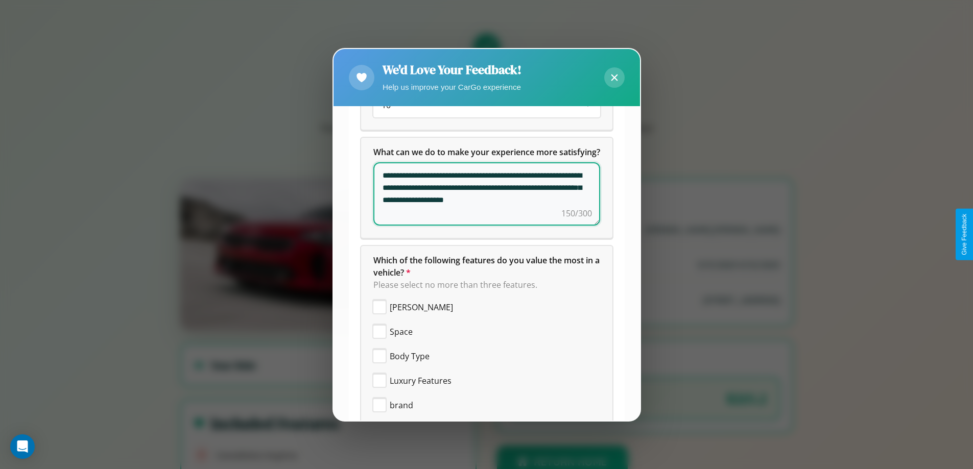
scroll to position [244, 0]
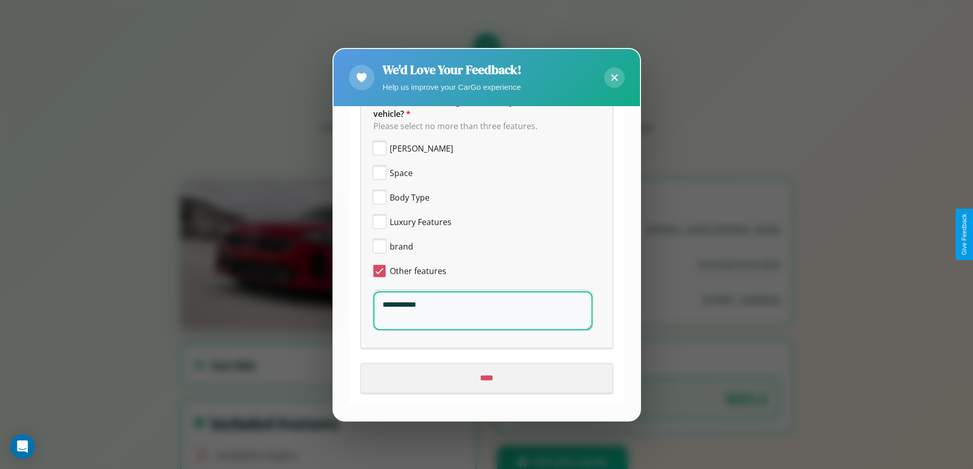
type textarea "**********"
click at [482, 378] on input "****" at bounding box center [486, 378] width 251 height 29
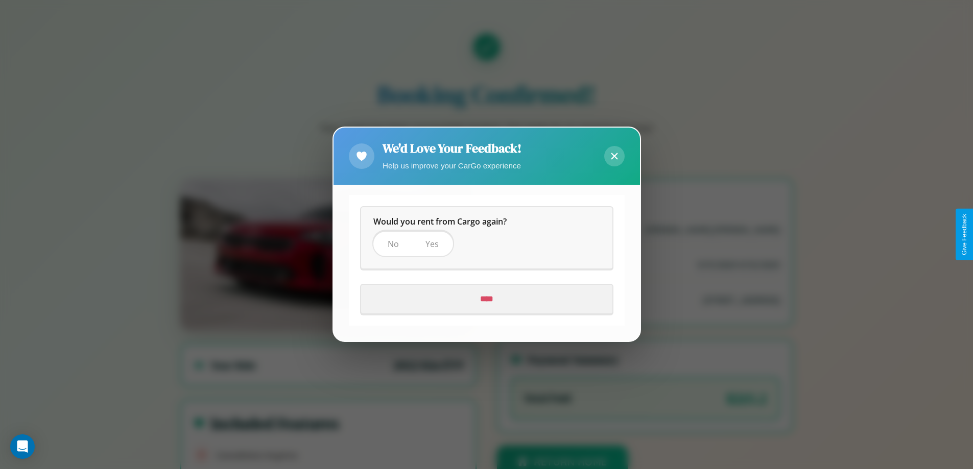
scroll to position [0, 0]
click at [431, 244] on span "Yes" at bounding box center [431, 244] width 13 height 11
click at [486, 299] on input "****" at bounding box center [486, 299] width 251 height 29
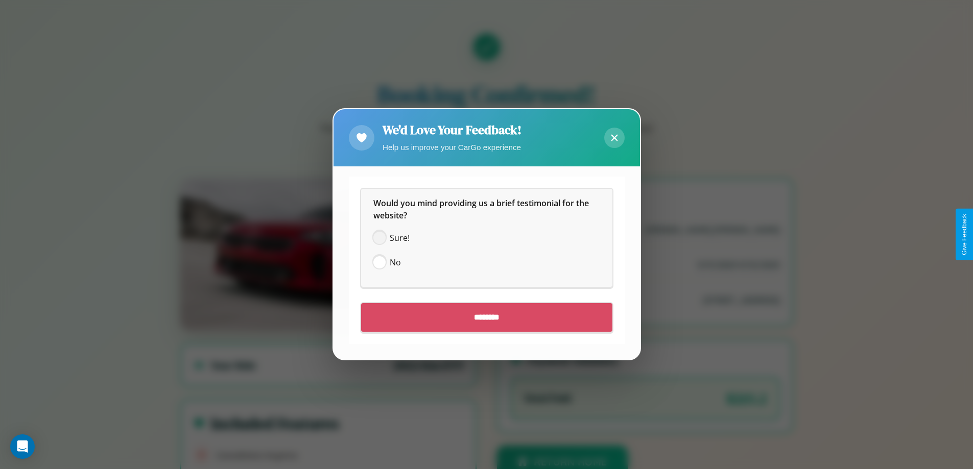
click at [379, 238] on span at bounding box center [379, 238] width 12 height 12
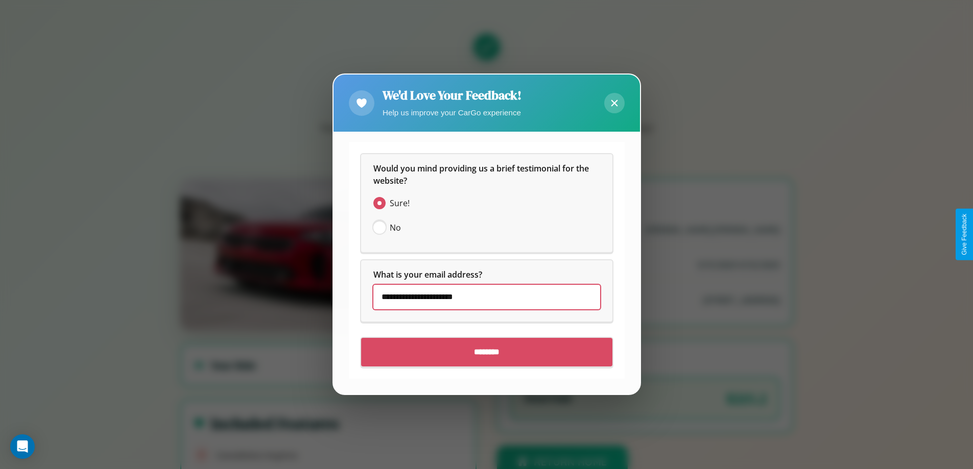
type input "**********"
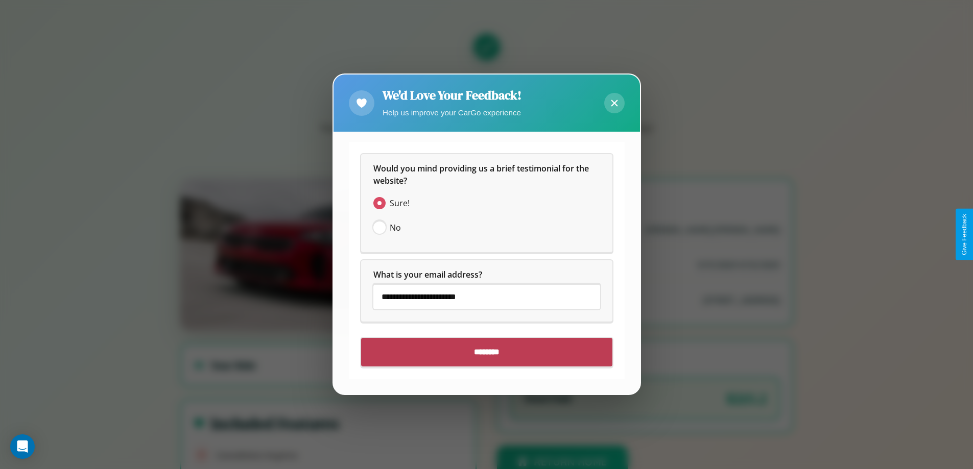
click at [486, 352] on input "********" at bounding box center [486, 352] width 251 height 29
